Goal: Navigation & Orientation: Find specific page/section

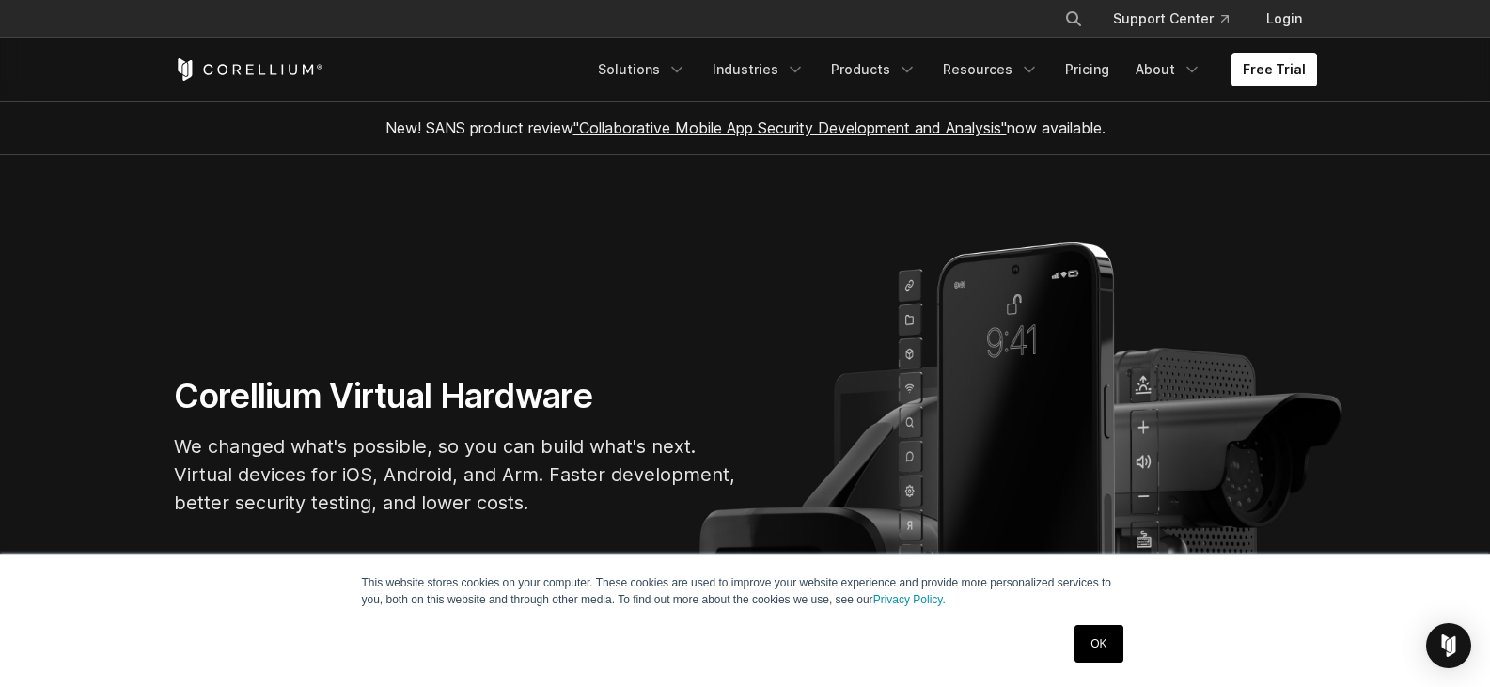
click at [1161, 68] on link "About" at bounding box center [1168, 70] width 88 height 34
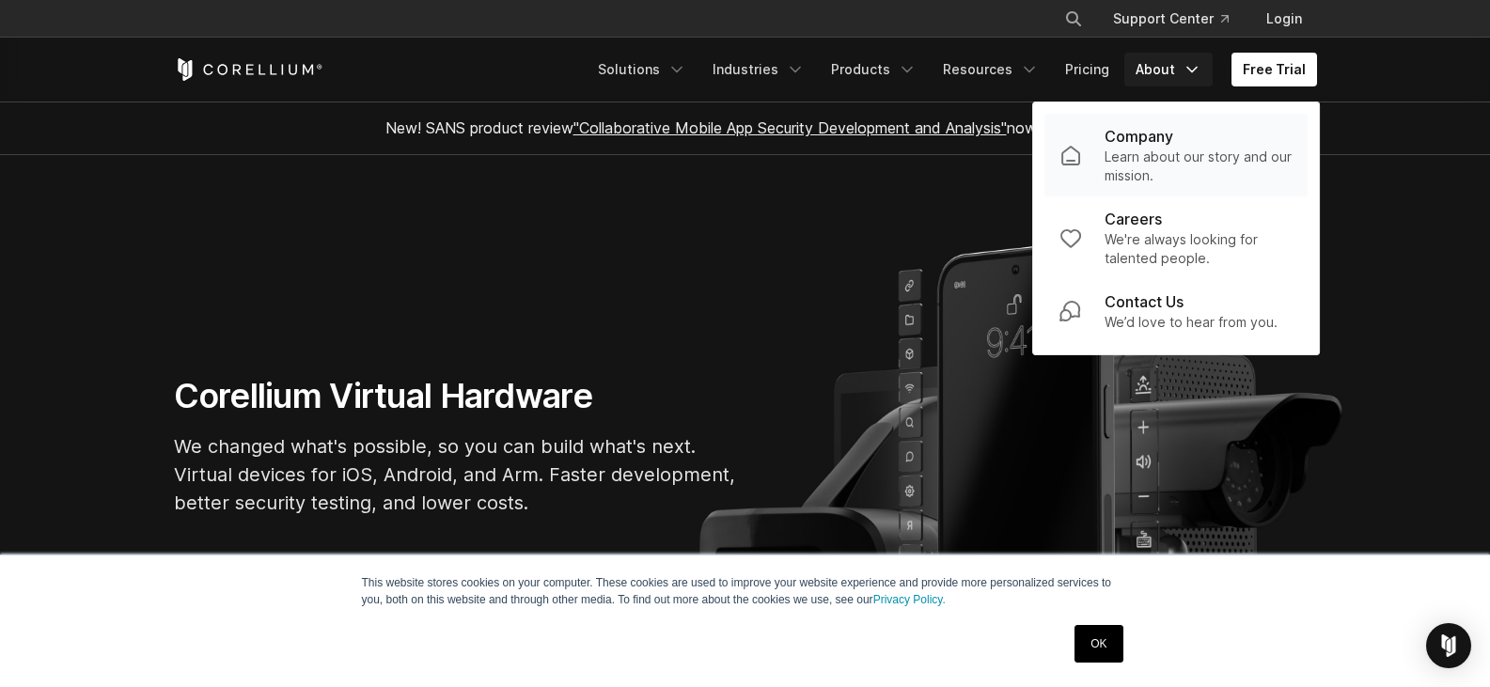
click at [1150, 144] on p "Company" at bounding box center [1138, 136] width 69 height 23
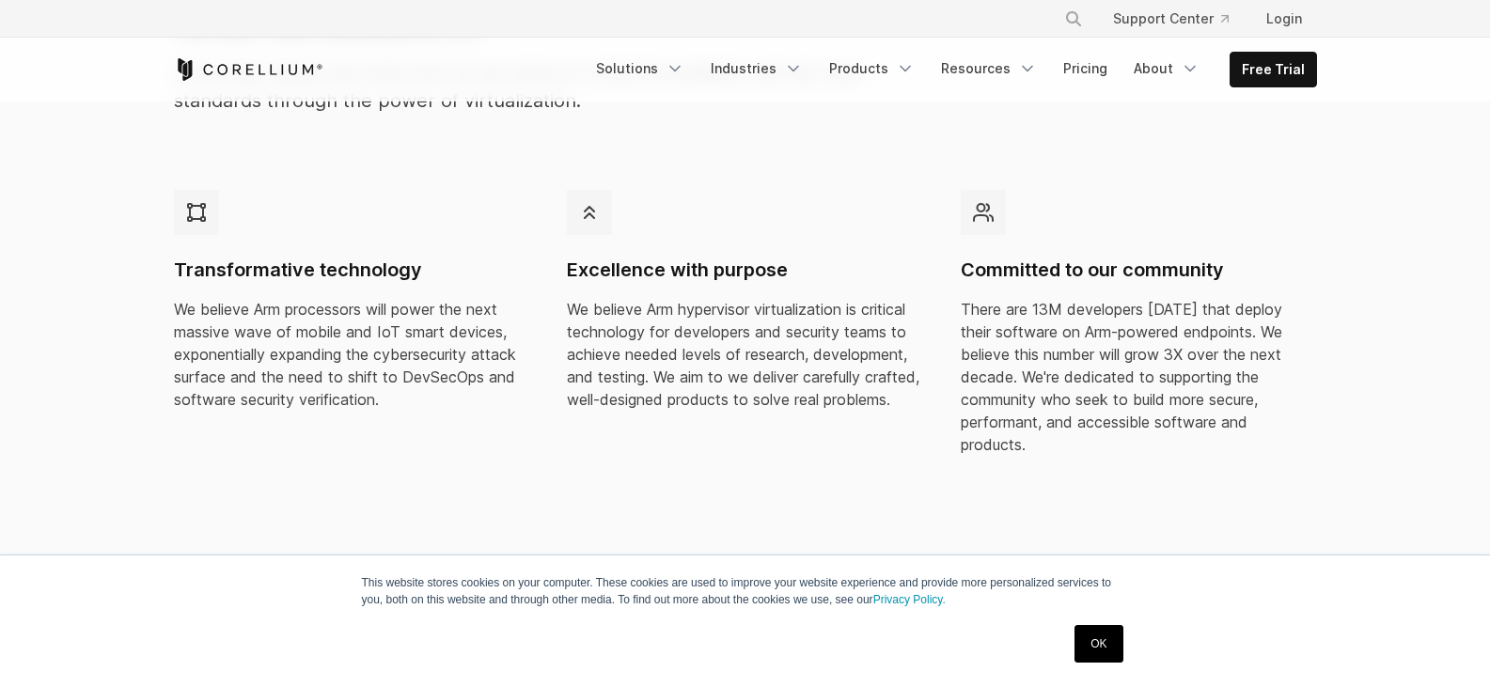
scroll to position [874, 0]
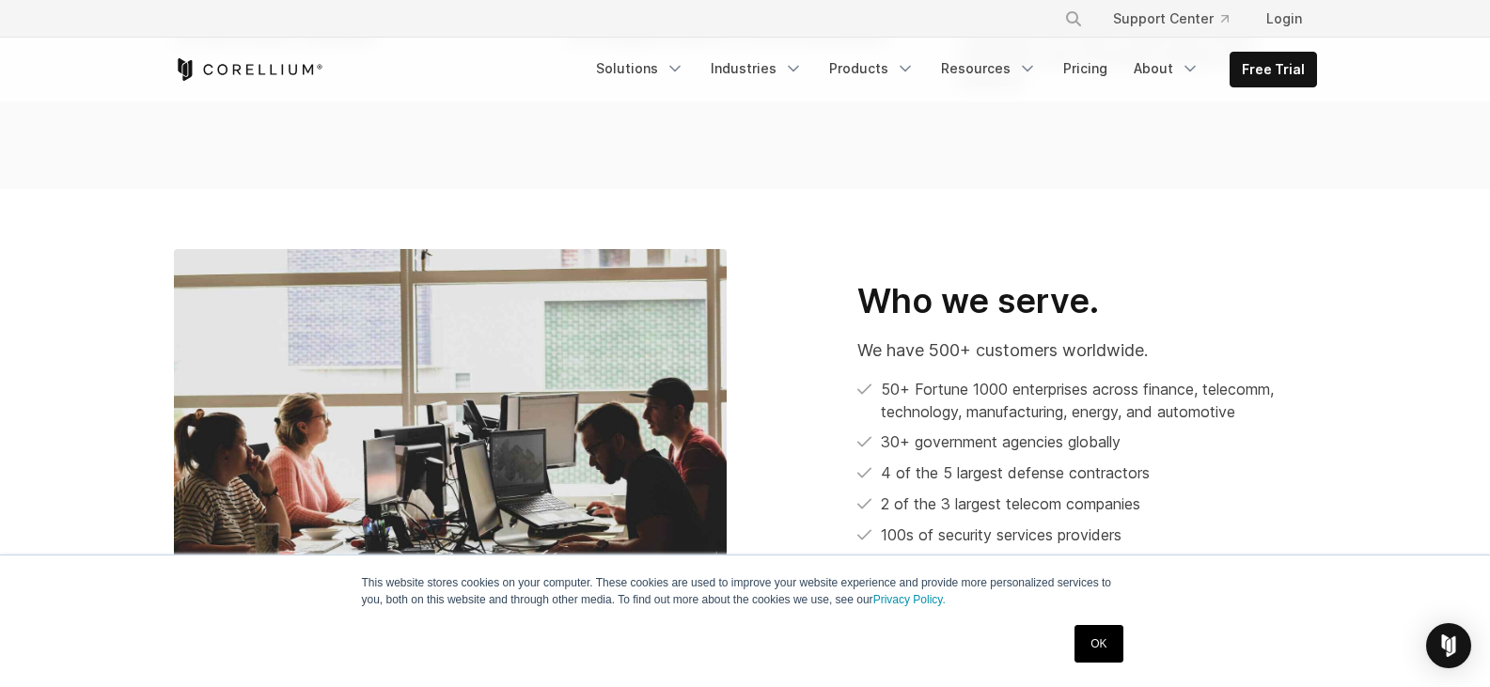
click at [1114, 641] on link "OK" at bounding box center [1098, 644] width 48 height 38
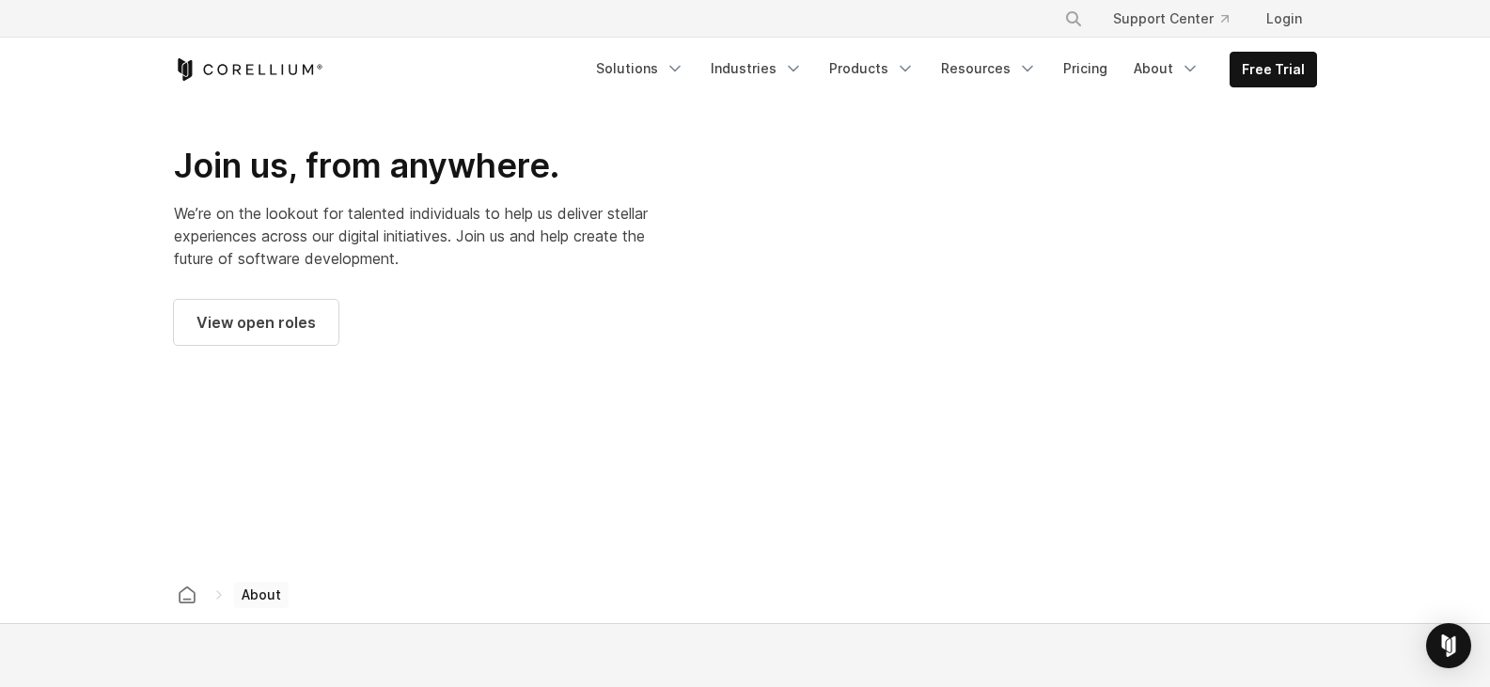
scroll to position [3352, 0]
